Goal: Task Accomplishment & Management: Complete application form

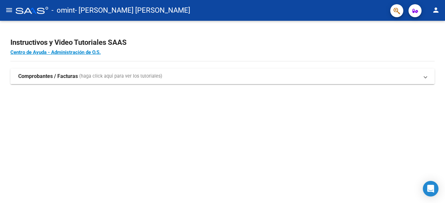
click at [70, 76] on strong "Comprobantes / Facturas" at bounding box center [48, 76] width 60 height 7
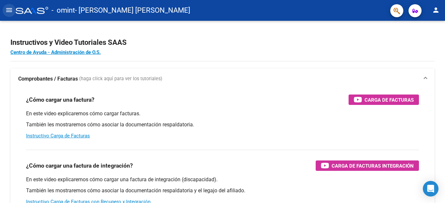
click at [10, 10] on mat-icon "menu" at bounding box center [9, 10] width 8 height 8
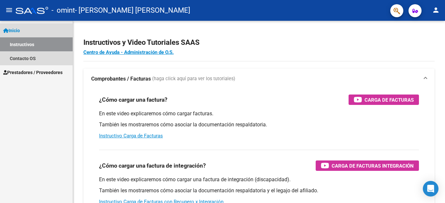
click at [16, 30] on span "Inicio" at bounding box center [11, 30] width 17 height 7
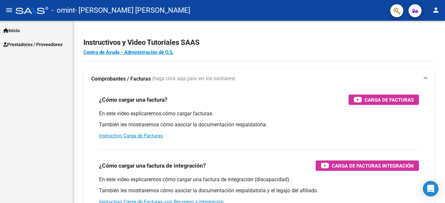
click at [21, 45] on span "Prestadores / Proveedores" at bounding box center [32, 44] width 59 height 7
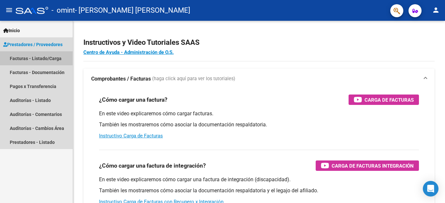
click at [18, 58] on link "Facturas - Listado/Carga" at bounding box center [36, 58] width 73 height 14
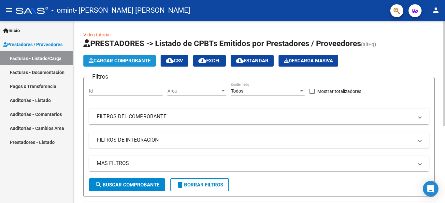
click at [139, 60] on span "Cargar Comprobante" at bounding box center [120, 61] width 62 height 6
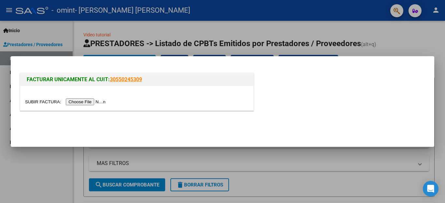
click at [95, 103] on input "file" at bounding box center [66, 102] width 82 height 7
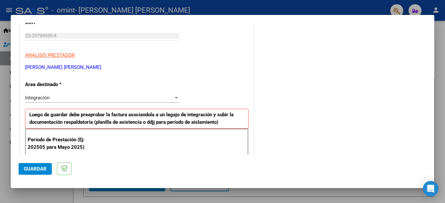
scroll to position [103, 0]
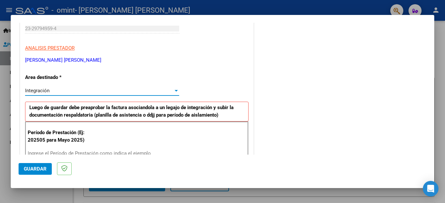
click at [174, 90] on div at bounding box center [175, 91] width 3 height 2
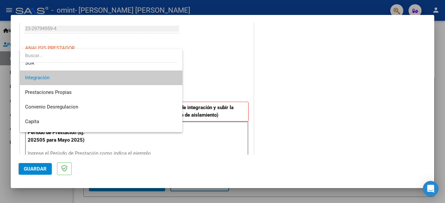
scroll to position [49, 0]
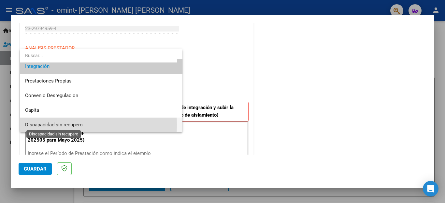
click at [59, 125] on span "Discapacidad sin recupero" at bounding box center [54, 125] width 58 height 6
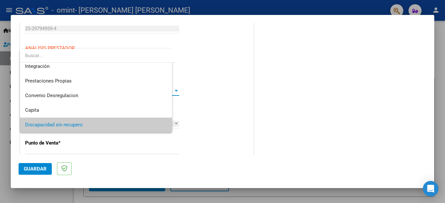
scroll to position [48, 0]
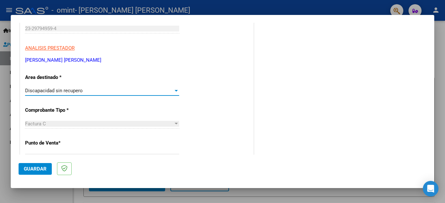
click at [174, 123] on div at bounding box center [175, 124] width 3 height 2
click at [175, 123] on div at bounding box center [175, 124] width 3 height 2
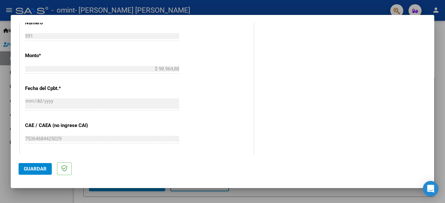
scroll to position [298, 0]
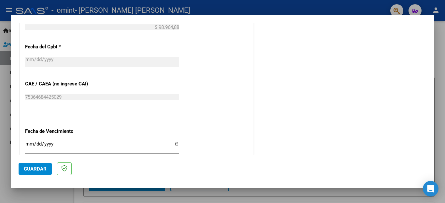
click at [75, 148] on input "Ingresar la fecha" at bounding box center [102, 147] width 154 height 10
type input "[DATE]"
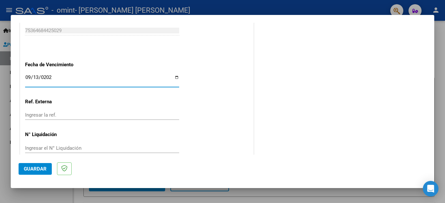
scroll to position [375, 0]
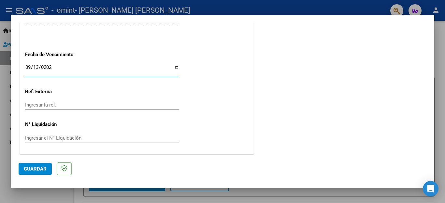
click at [41, 170] on span "Guardar" at bounding box center [35, 169] width 23 height 6
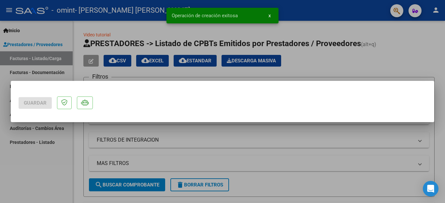
scroll to position [0, 0]
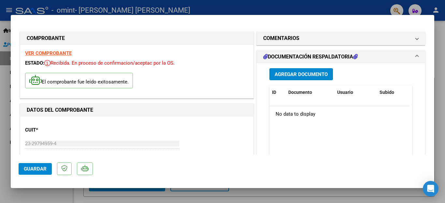
click at [312, 75] on span "Agregar Documento" at bounding box center [300, 75] width 53 height 6
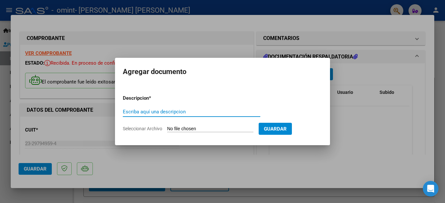
click at [201, 130] on input "Seleccionar Archivo" at bounding box center [210, 129] width 86 height 6
type input "C:\fakepath\asist. [PERSON_NAME] 06 2025.pdf"
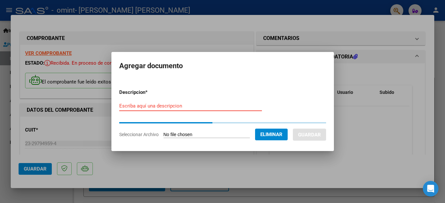
click at [164, 104] on input "Escriba aquí una descripcion" at bounding box center [190, 106] width 143 height 6
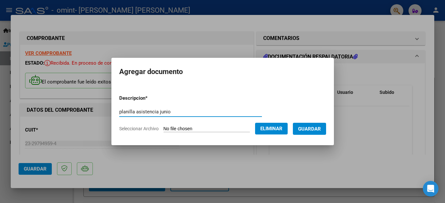
type input "planilla asistencia junio"
click at [316, 129] on span "Guardar" at bounding box center [309, 129] width 23 height 6
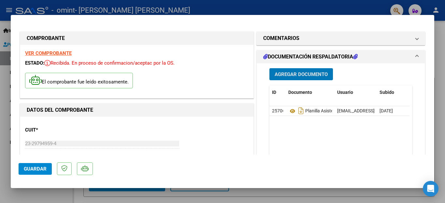
click at [25, 170] on span "Guardar" at bounding box center [35, 169] width 23 height 6
click at [277, 4] on div at bounding box center [222, 101] width 445 height 203
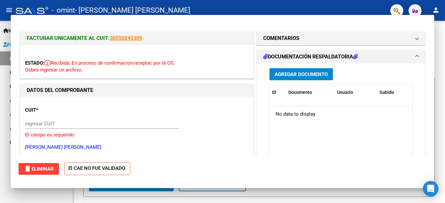
click at [277, 4] on div "- omint - [PERSON_NAME] [PERSON_NAME]" at bounding box center [200, 10] width 369 height 14
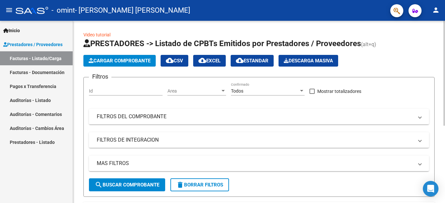
click at [141, 63] on span "Cargar Comprobante" at bounding box center [120, 61] width 62 height 6
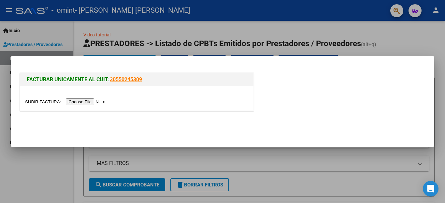
click at [94, 104] on input "file" at bounding box center [66, 102] width 82 height 7
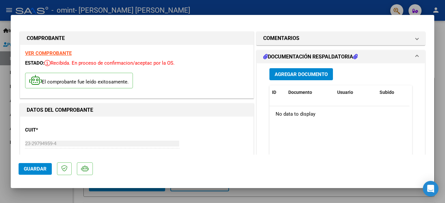
click at [308, 79] on button "Agregar Documento" at bounding box center [300, 74] width 63 height 12
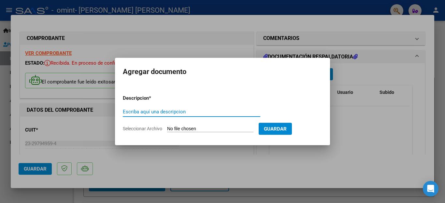
click at [197, 113] on input "Escriba aquí una descripcion" at bounding box center [191, 112] width 137 height 6
type input "planilla asistencia Julio"
click at [197, 129] on input "Seleccionar Archivo" at bounding box center [210, 129] width 86 height 6
type input "C:\fakepath\asist [PERSON_NAME] 07 2025.pdf"
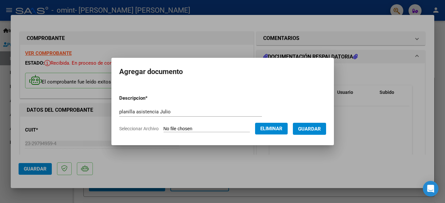
click at [306, 126] on span "Guardar" at bounding box center [309, 129] width 23 height 6
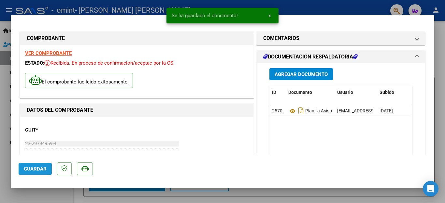
click at [34, 170] on span "Guardar" at bounding box center [35, 169] width 23 height 6
